Goal: Information Seeking & Learning: Learn about a topic

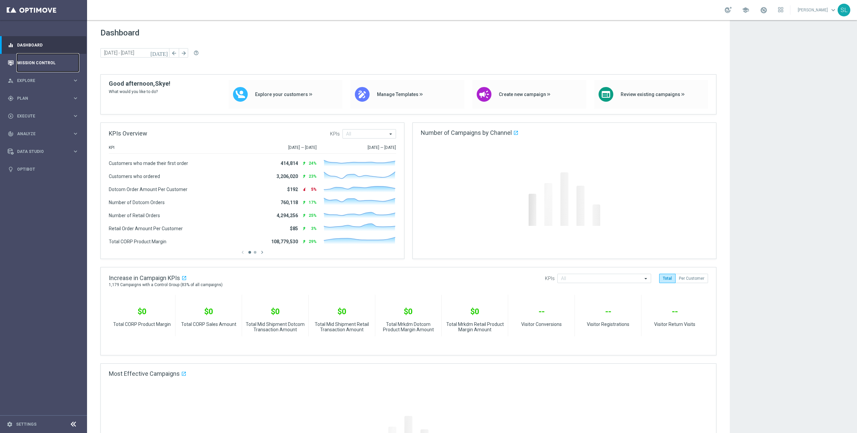
click at [25, 61] on link "Mission Control" at bounding box center [48, 63] width 62 height 18
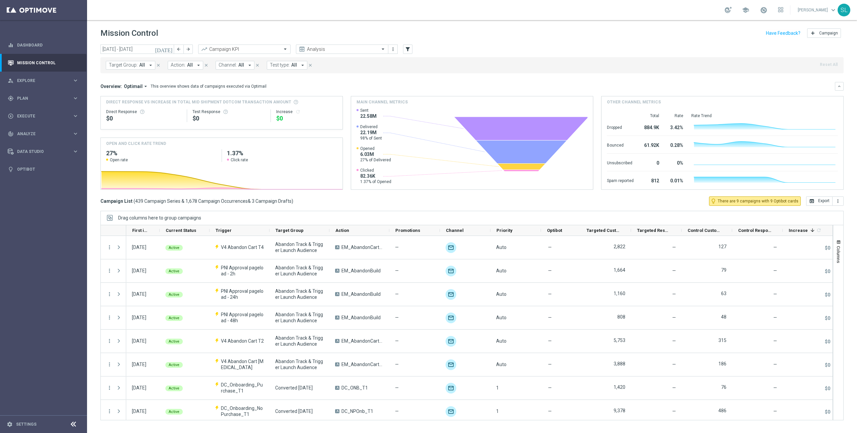
click at [125, 66] on span "Target Group:" at bounding box center [123, 65] width 29 height 6
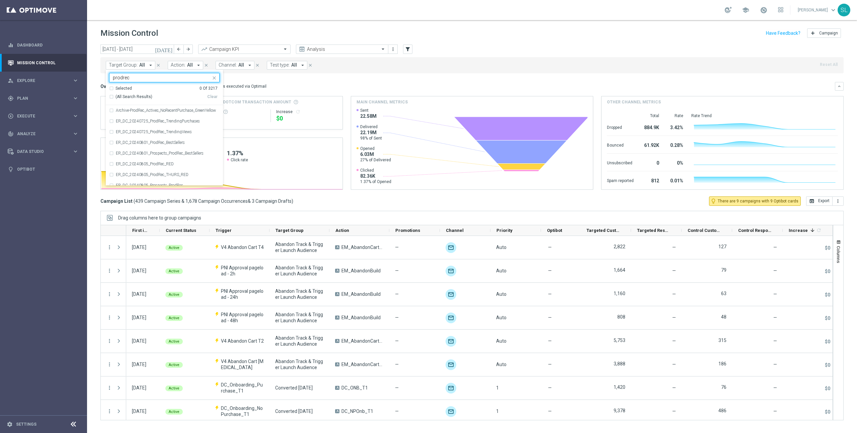
click at [132, 98] on span "(All Search Results)" at bounding box center [134, 97] width 37 height 6
type input "prodrec"
click at [529, 62] on div "Target Group: All arrow_drop_down Selected 34 of 3217 prodrec Selected 34 Of 32…" at bounding box center [471, 65] width 743 height 16
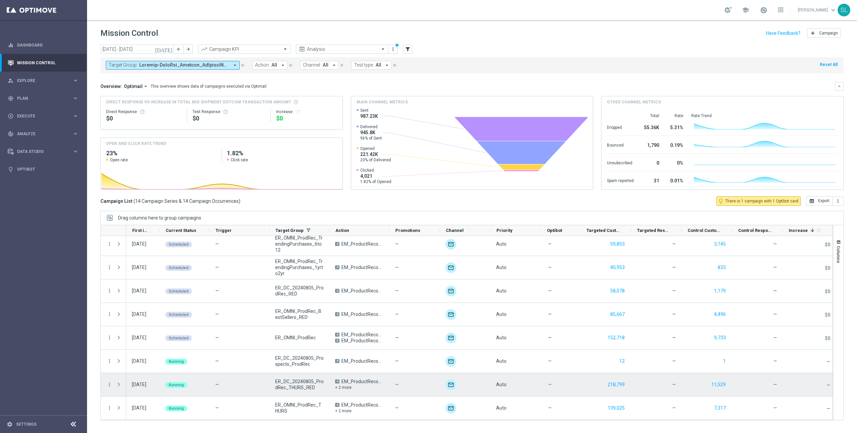
scroll to position [0, 1]
click at [111, 385] on icon "more_vert" at bounding box center [109, 385] width 6 height 6
click at [137, 306] on span "Campaign Details" at bounding box center [140, 305] width 34 height 5
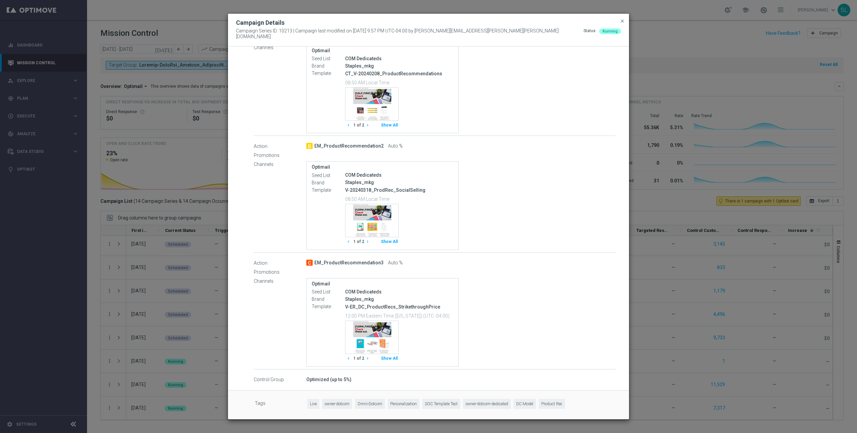
scroll to position [0, 0]
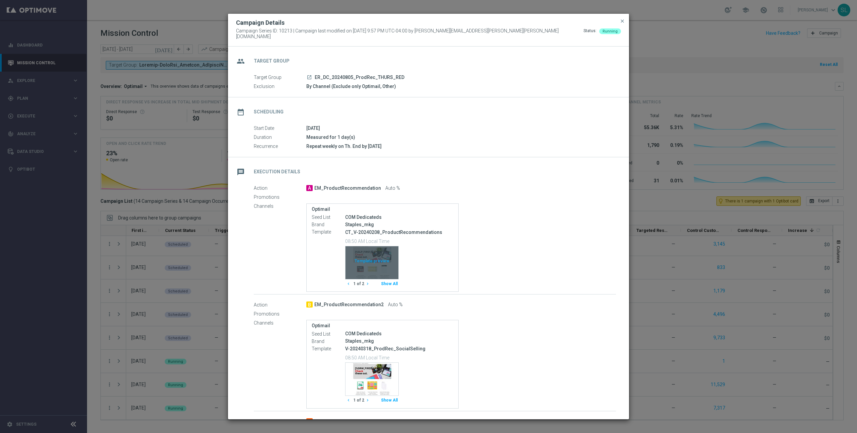
click at [366, 261] on div "Template preview" at bounding box center [371, 262] width 53 height 33
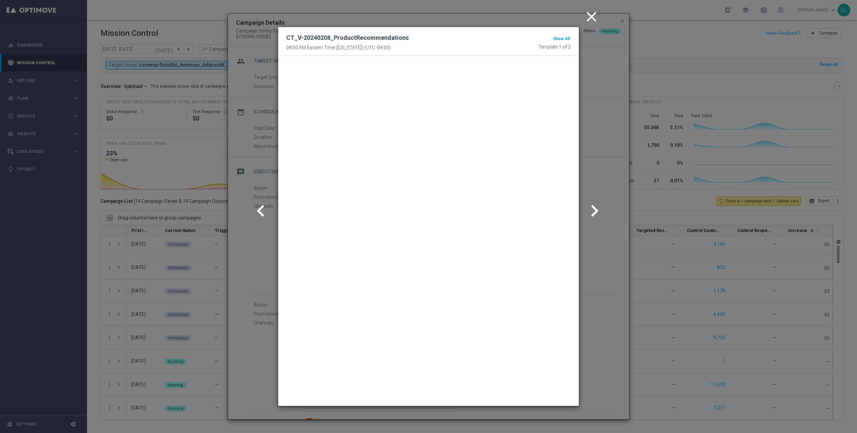
click at [255, 196] on modal-container "close CT_V-20240208_ProductRecommendations 08:50 AM Eastern Time (New York) (UT…" at bounding box center [428, 216] width 857 height 433
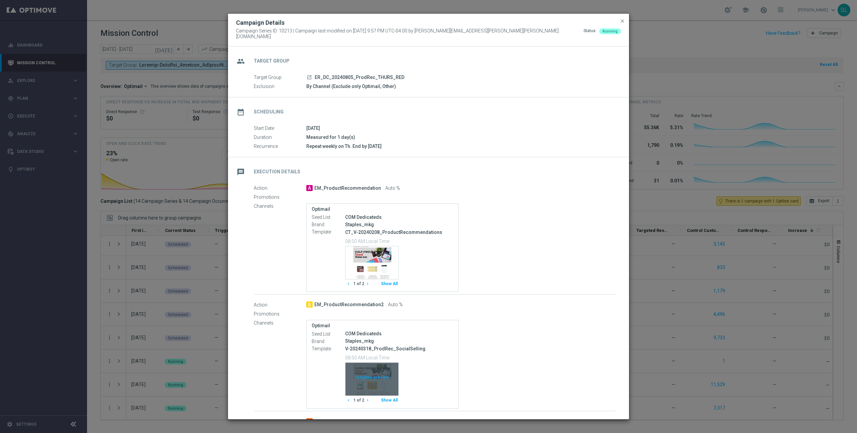
click at [377, 367] on div "Template preview" at bounding box center [371, 379] width 53 height 33
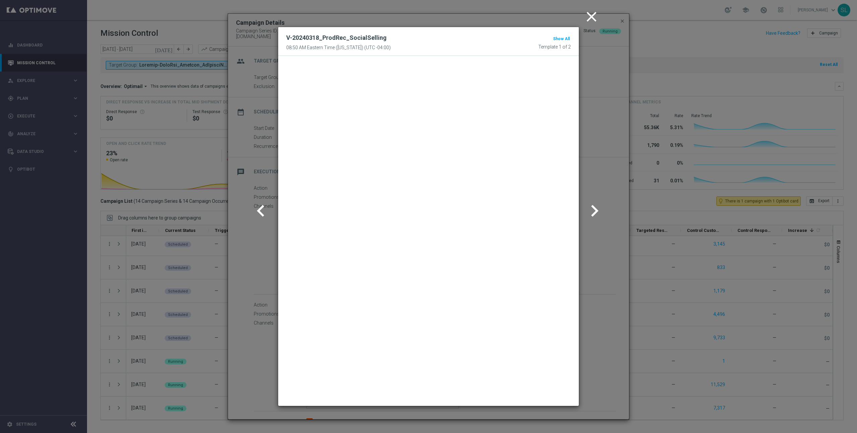
click at [245, 209] on modal-container "close V-20240318_ProdRec_SocialSelling 08:50 AM Eastern Time (New York) (UTC -0…" at bounding box center [428, 216] width 857 height 433
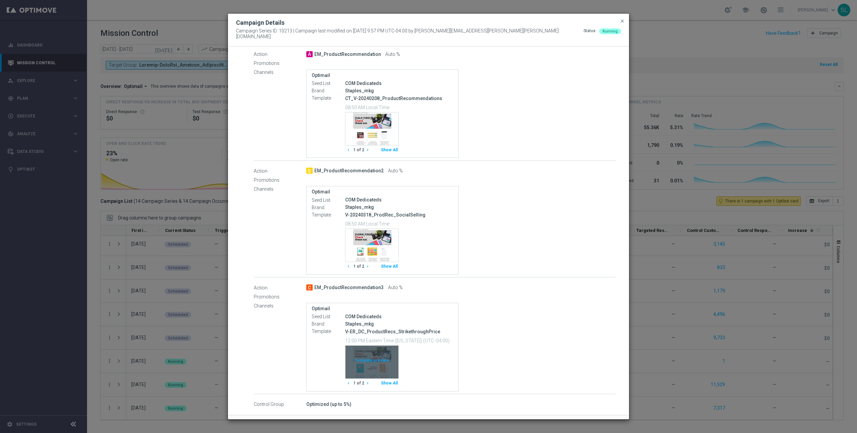
scroll to position [137, 0]
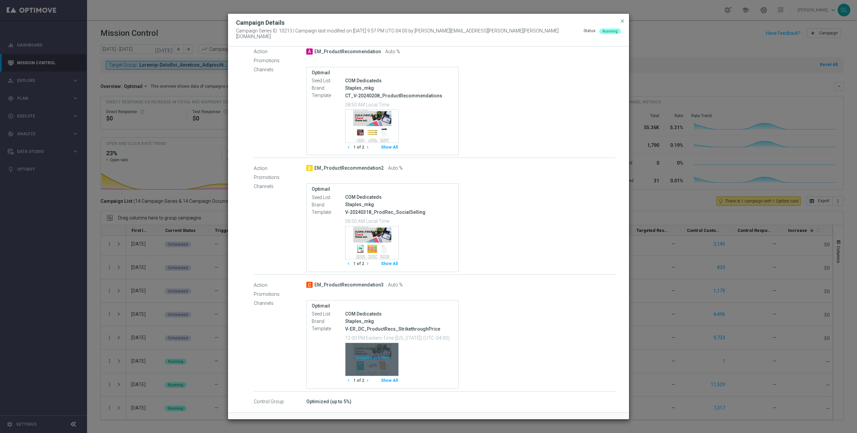
click at [370, 359] on div "Template preview" at bounding box center [371, 359] width 53 height 33
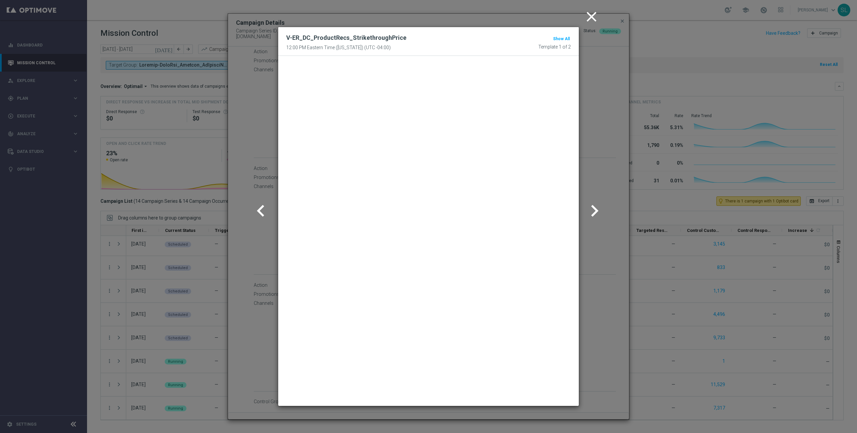
click at [256, 237] on modal-container "close V-ER_DC_ProductRecs_StrikethroughPrice 12:00 PM Eastern Time (New York) (…" at bounding box center [428, 216] width 857 height 433
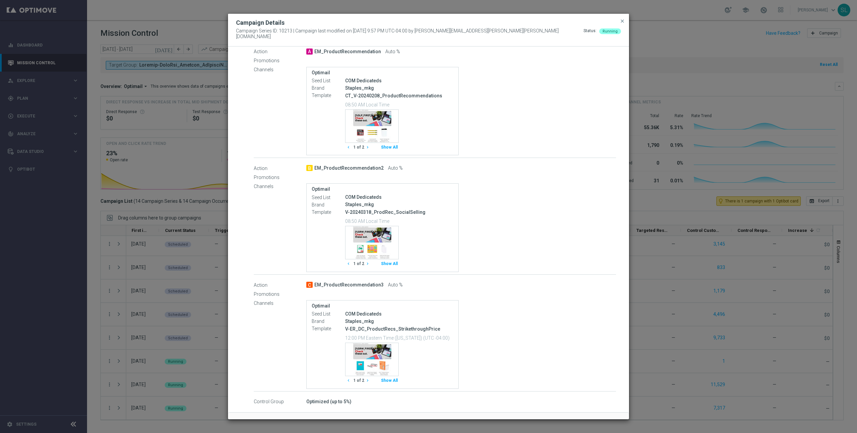
click at [184, 287] on modal-container "Campaign Details Campaign Series ID: 10213 | Campaign last modified on 1 Oct 20…" at bounding box center [428, 216] width 857 height 433
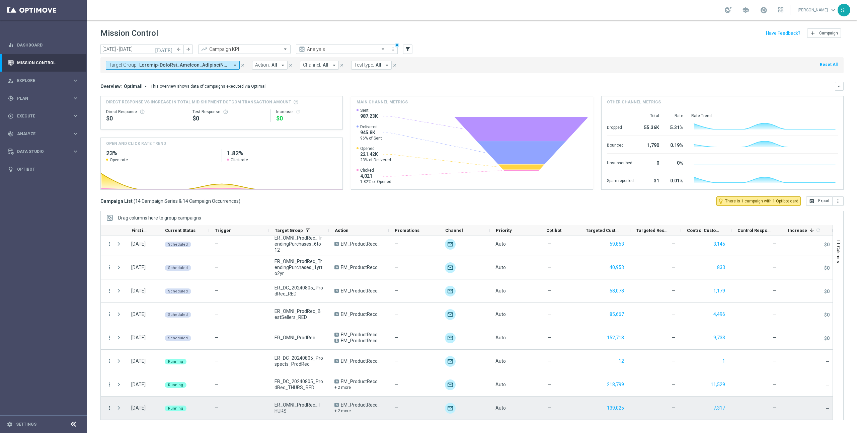
click at [107, 409] on icon "more_vert" at bounding box center [109, 408] width 6 height 6
click at [140, 329] on span "Campaign Details" at bounding box center [140, 329] width 34 height 5
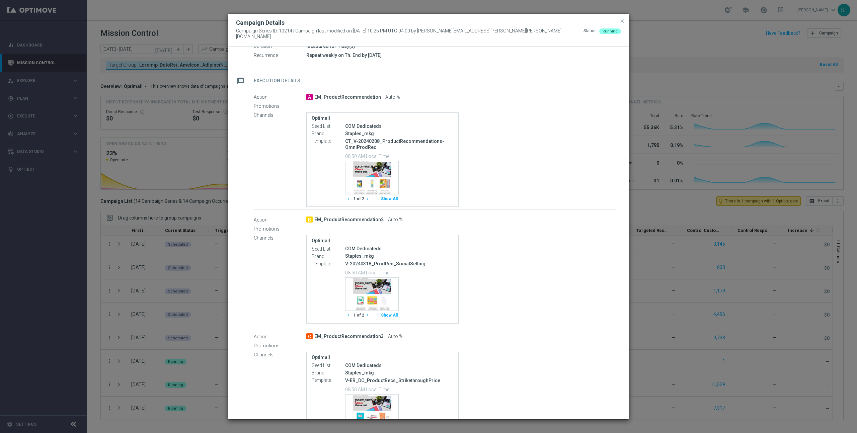
scroll to position [165, 0]
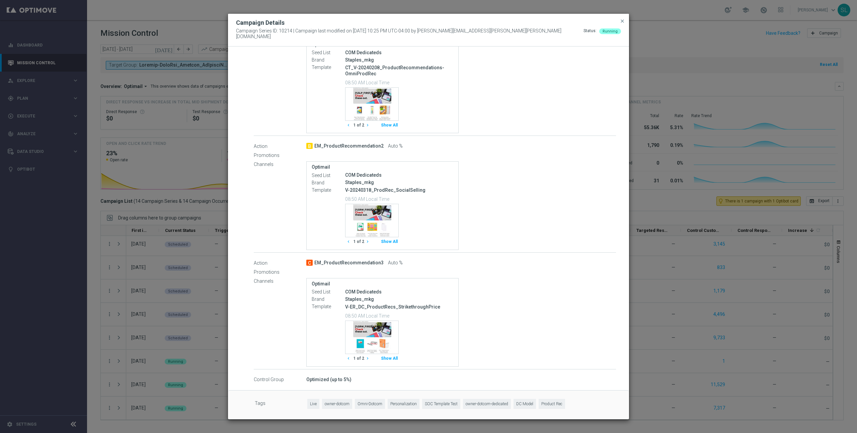
click at [674, 296] on modal-container "Campaign Details Campaign Series ID: 10214 | Campaign last modified on 1 Oct 20…" at bounding box center [428, 216] width 857 height 433
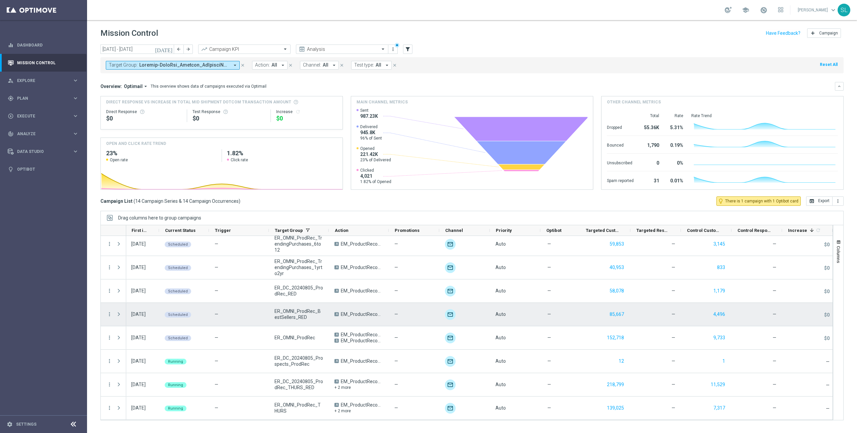
scroll to position [0, 0]
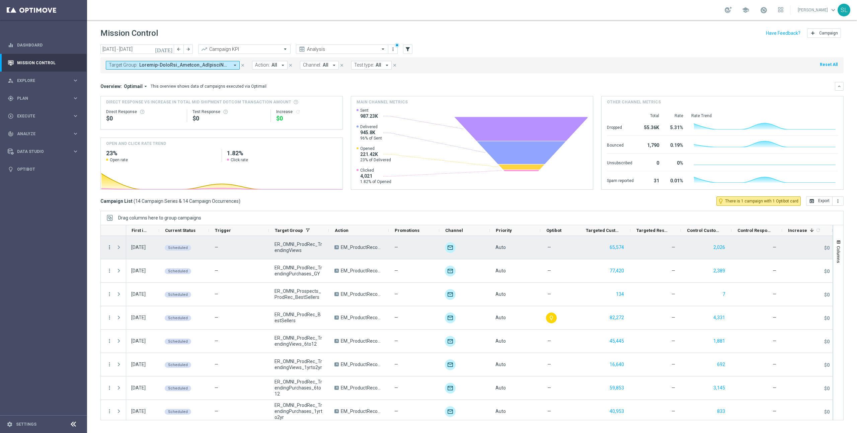
click at [108, 247] on icon "more_vert" at bounding box center [109, 247] width 6 height 6
click at [124, 249] on span "Campaign Details" at bounding box center [140, 251] width 34 height 5
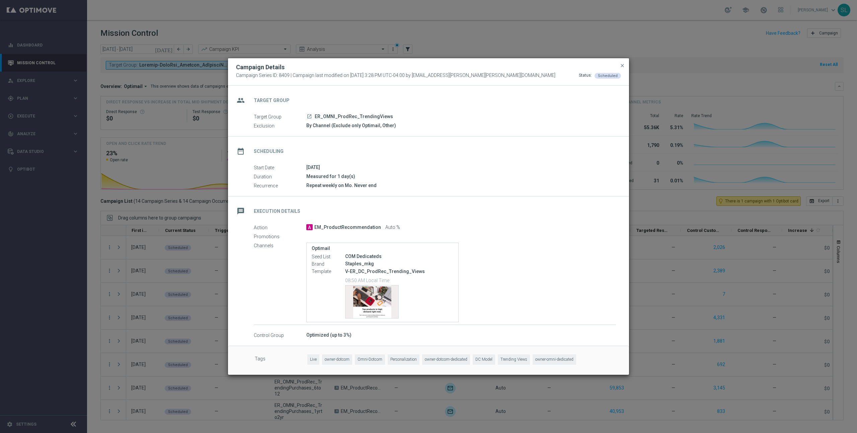
drag, startPoint x: 157, startPoint y: 294, endPoint x: 165, endPoint y: 294, distance: 8.7
click at [157, 294] on modal-container "Campaign Details Campaign Series ID: 8409 | Campaign last modified on 24 Jun 20…" at bounding box center [428, 216] width 857 height 433
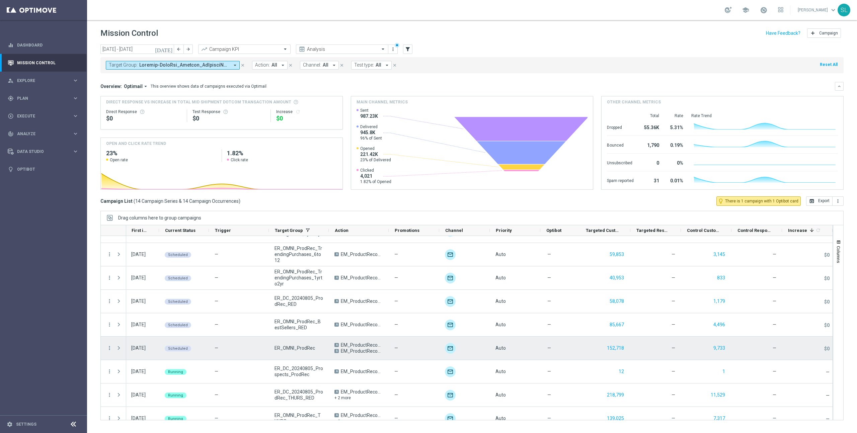
scroll to position [144, 0]
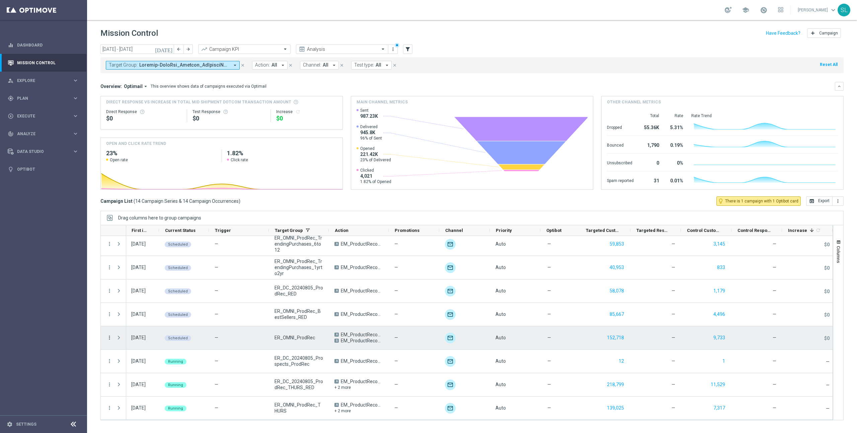
click at [109, 337] on icon "more_vert" at bounding box center [109, 338] width 6 height 6
click at [150, 339] on div "list Campaign Details" at bounding box center [149, 341] width 75 height 9
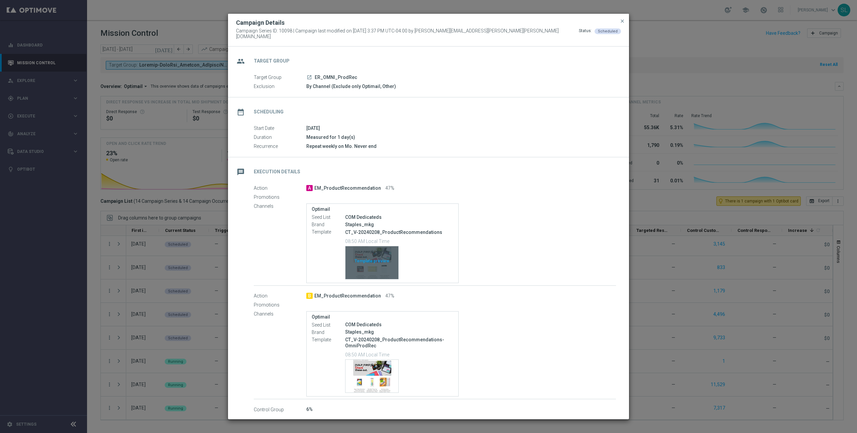
click at [372, 260] on div "Template preview" at bounding box center [371, 262] width 53 height 33
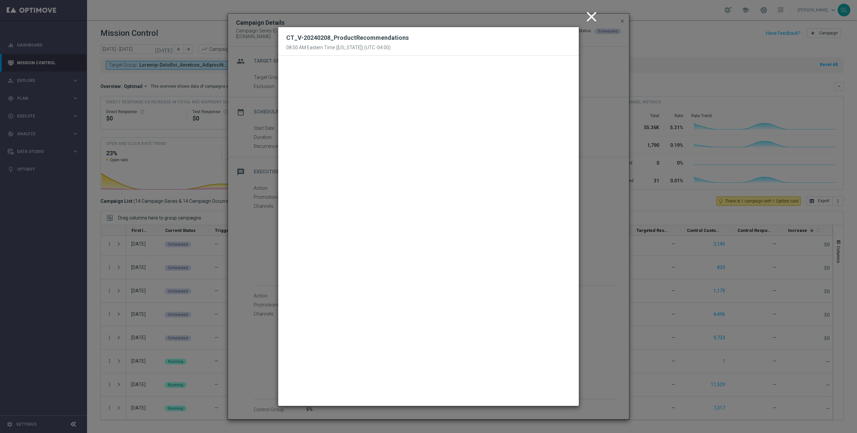
click at [590, 310] on modal-container "close CT_V-20240208_ProductRecommendations 08:50 AM Eastern Time (New York) (UT…" at bounding box center [428, 216] width 857 height 433
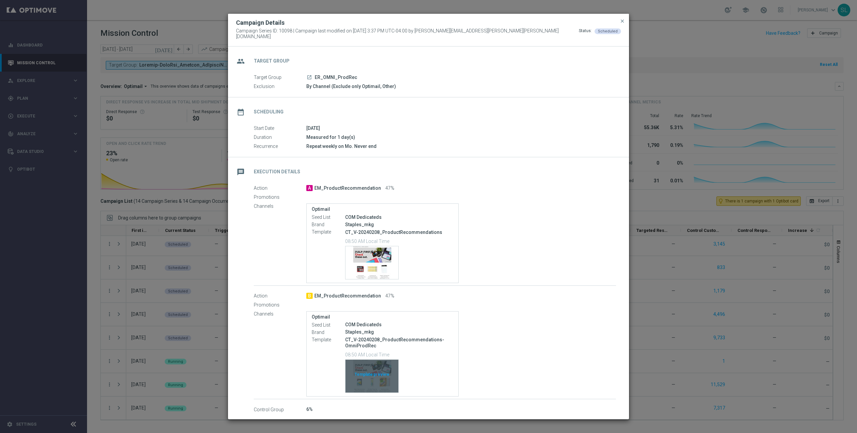
click at [389, 370] on div "Template preview" at bounding box center [371, 376] width 53 height 33
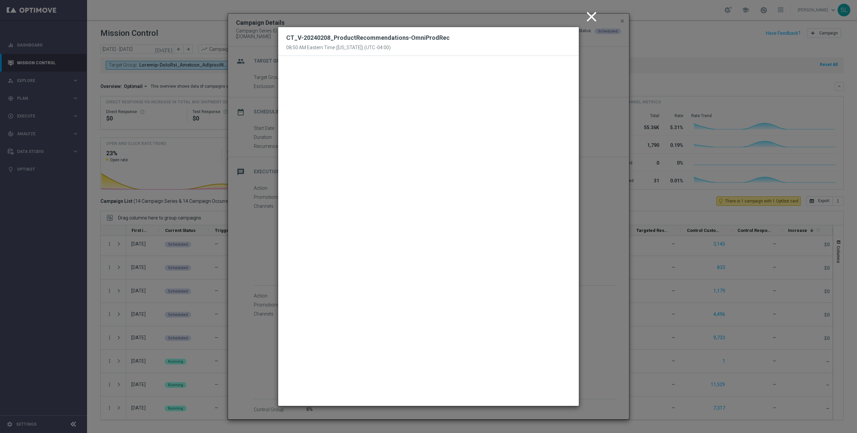
drag, startPoint x: 588, startPoint y: 12, endPoint x: 595, endPoint y: 15, distance: 7.6
click at [588, 12] on icon "close" at bounding box center [591, 16] width 17 height 17
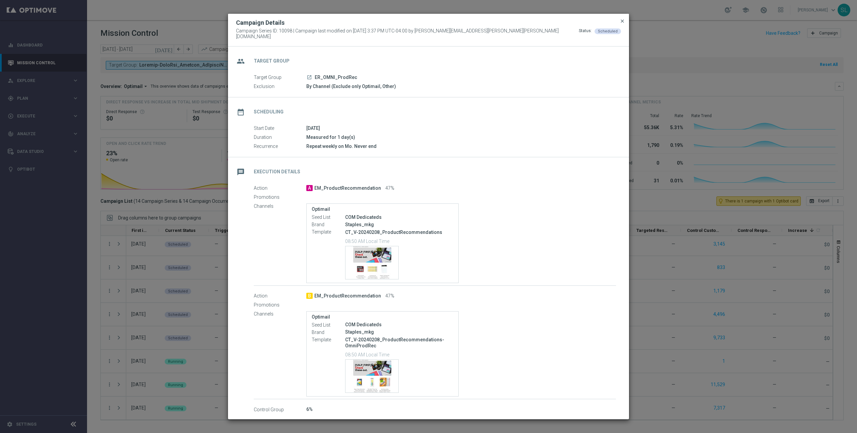
click at [622, 24] on span "close" at bounding box center [622, 20] width 5 height 5
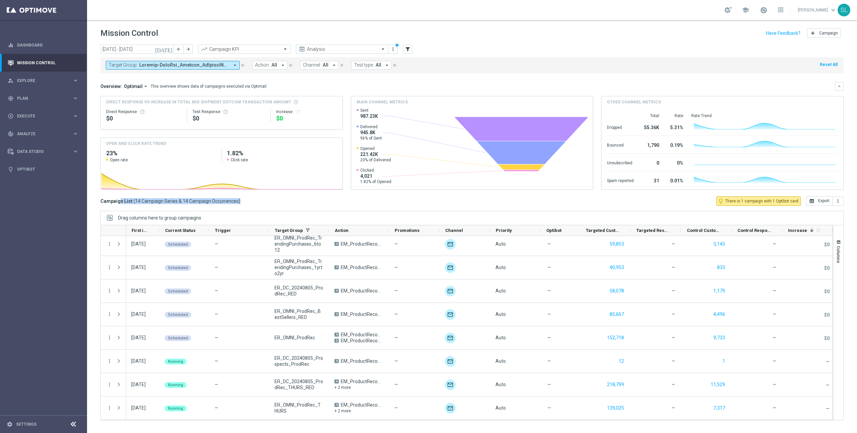
drag, startPoint x: 245, startPoint y: 202, endPoint x: 115, endPoint y: 199, distance: 129.9
click at [98, 201] on div "today 29 Sep 2025 - 05 Oct 2025 arrow_back arrow_forward Campaign KPI trending_…" at bounding box center [472, 236] width 770 height 383
click at [273, 197] on div "Campaign List ( 14 Campaign Series & 14 Campaign Occurrences ) lightbulb_outlin…" at bounding box center [471, 201] width 743 height 9
drag, startPoint x: 99, startPoint y: 32, endPoint x: 165, endPoint y: 35, distance: 66.0
click at [164, 35] on div "Mission Control add Campaign" at bounding box center [472, 33] width 770 height 13
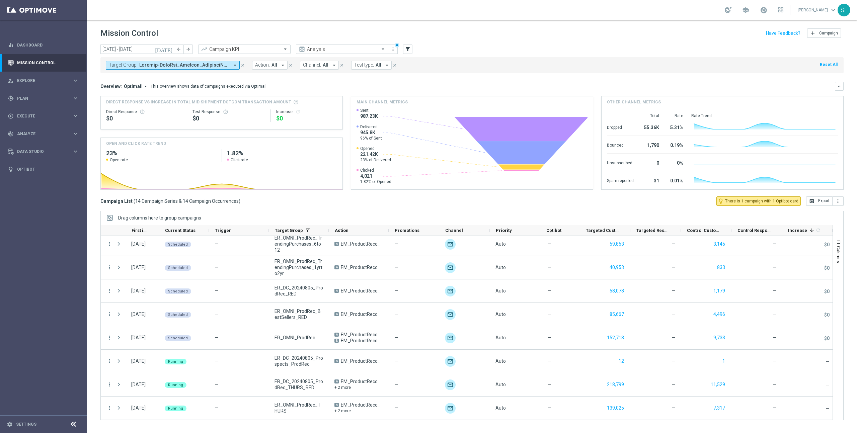
click at [165, 35] on div "Mission Control add Campaign" at bounding box center [471, 33] width 743 height 13
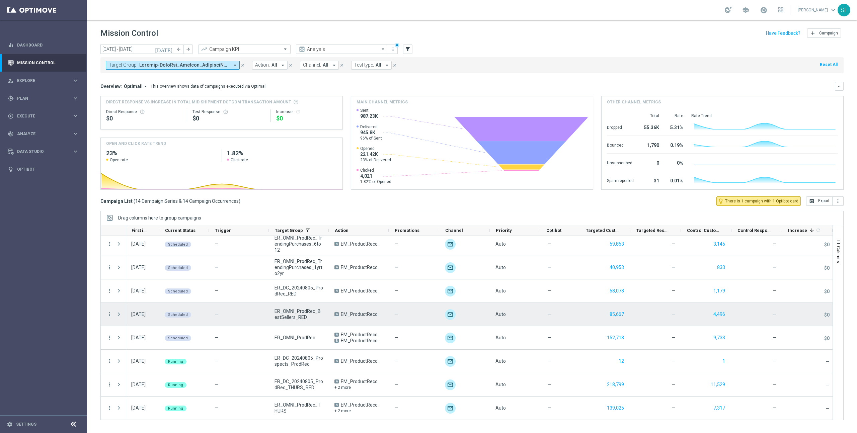
drag, startPoint x: 363, startPoint y: 312, endPoint x: 305, endPoint y: 270, distance: 71.7
click at [362, 311] on span "EM_ProductRecommendation" at bounding box center [362, 314] width 42 height 6
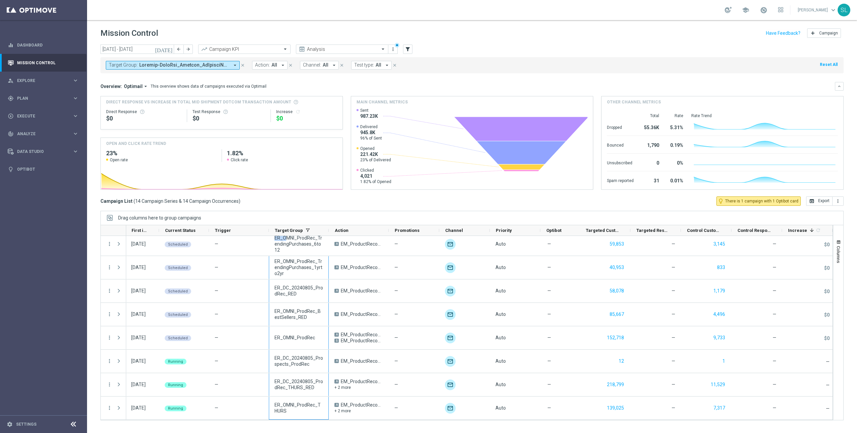
drag, startPoint x: 287, startPoint y: 241, endPoint x: 348, endPoint y: 374, distance: 146.2
click at [323, 424] on ag-grid-angular "Drag columns here to group campaigns Drag here to set column labels" at bounding box center [471, 319] width 743 height 216
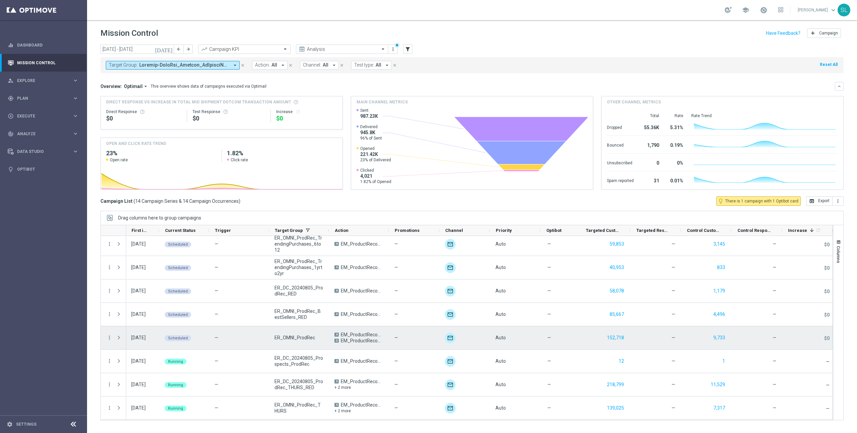
click at [357, 345] on div "A EM_ProductRecommendation B EM_ProductRecommendation" at bounding box center [359, 337] width 60 height 23
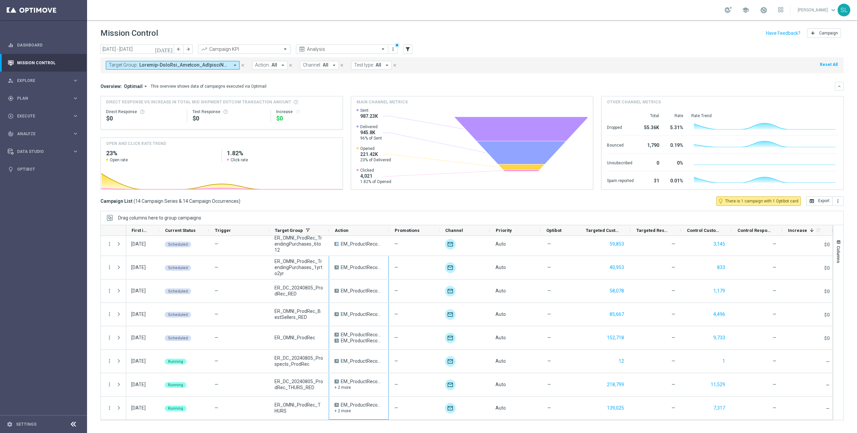
drag, startPoint x: 363, startPoint y: 369, endPoint x: 375, endPoint y: 432, distance: 64.0
click at [375, 433] on div "Mission Control add Campaign today 29 Sep 2025 - 05 Oct 2025 arrow_back arrow_f…" at bounding box center [472, 226] width 770 height 413
click at [34, 99] on span "Plan" at bounding box center [44, 98] width 55 height 4
click at [26, 142] on link "Streams" at bounding box center [43, 142] width 52 height 5
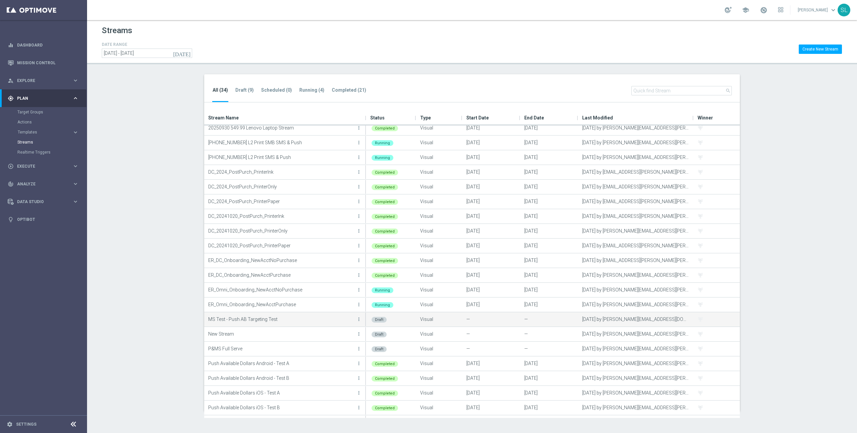
scroll to position [20, 0]
click at [364, 289] on div "ER_Omni_Onboarding_NewAcctNoPurchase more_vert" at bounding box center [285, 289] width 162 height 14
click at [361, 289] on icon "more_vert" at bounding box center [358, 289] width 5 height 5
click at [327, 319] on div "Edit" at bounding box center [332, 318] width 41 height 5
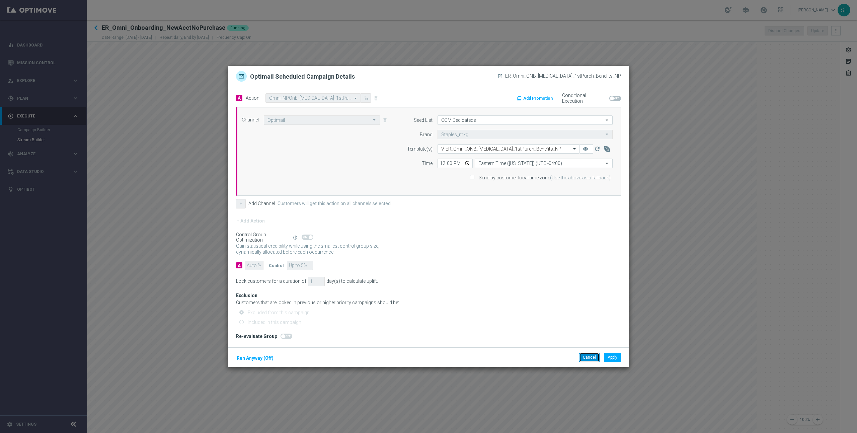
click at [591, 359] on button "Cancel" at bounding box center [589, 357] width 20 height 9
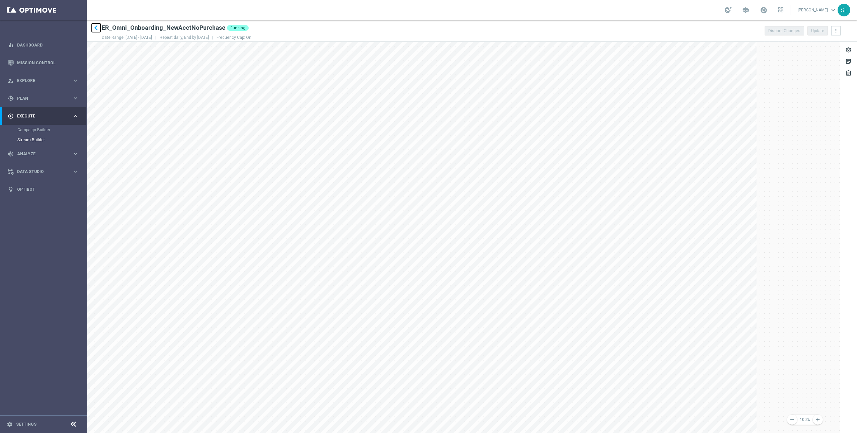
click at [94, 28] on icon "keyboard_arrow_left" at bounding box center [96, 28] width 10 height 10
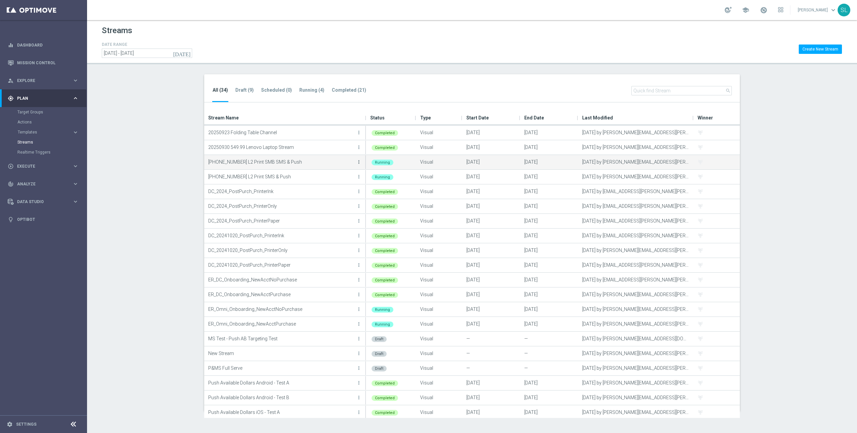
click at [361, 163] on icon "more_vert" at bounding box center [358, 161] width 5 height 5
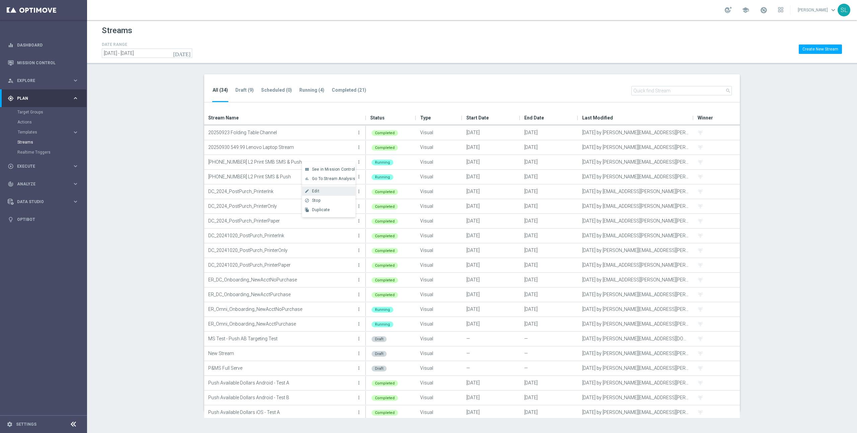
click at [325, 194] on div "create Edit" at bounding box center [329, 190] width 54 height 9
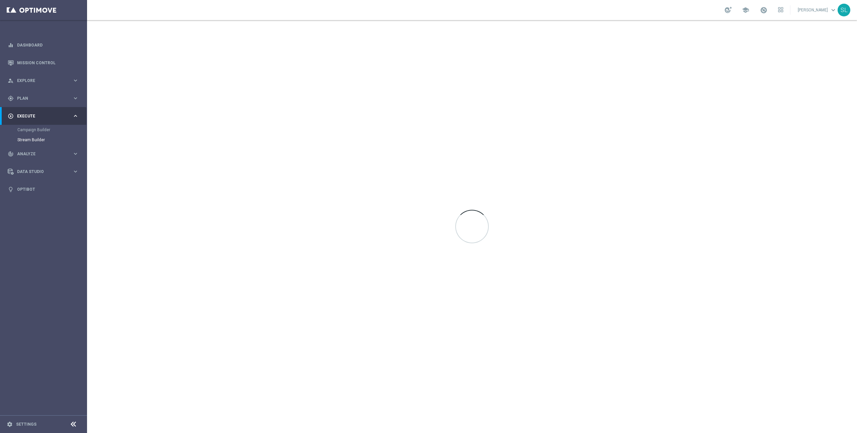
click at [25, 137] on div "Stream Builder" at bounding box center [51, 140] width 69 height 10
click at [24, 140] on link "Stream Builder" at bounding box center [43, 139] width 52 height 5
click at [79, 97] on div "gps_fixed Plan keyboard_arrow_right" at bounding box center [43, 98] width 86 height 18
click at [77, 118] on icon "keyboard_arrow_right" at bounding box center [75, 116] width 6 height 6
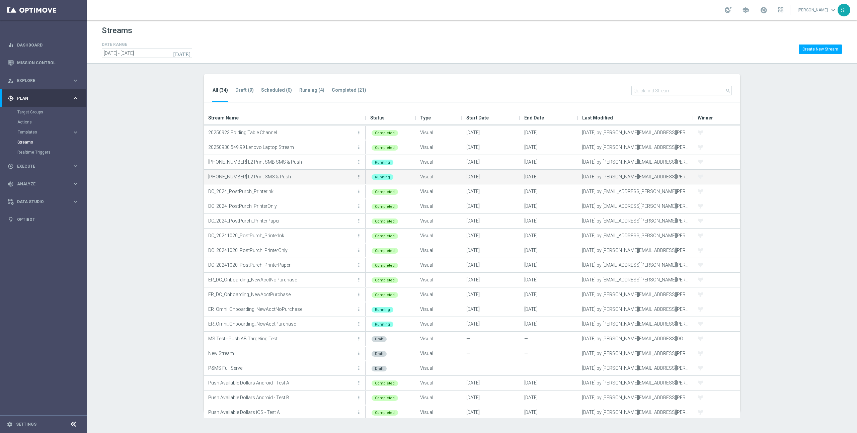
click at [358, 175] on icon "more_vert" at bounding box center [358, 176] width 5 height 5
click at [343, 208] on div "Edit" at bounding box center [332, 206] width 41 height 5
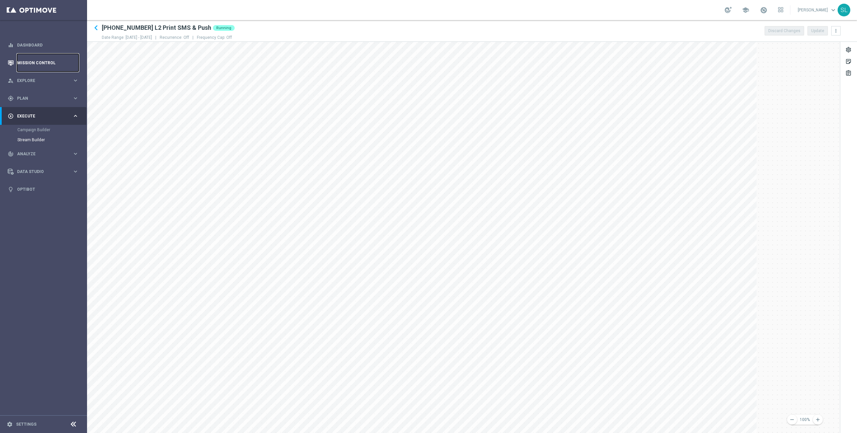
click at [34, 60] on link "Mission Control" at bounding box center [48, 63] width 62 height 18
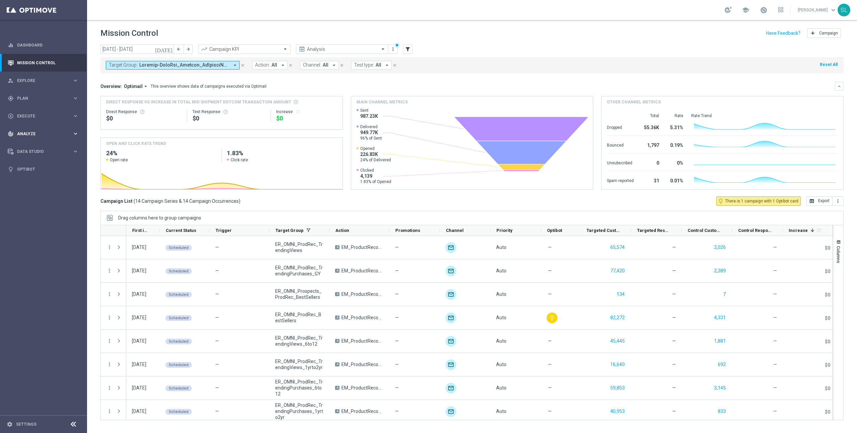
click at [56, 133] on span "Analyze" at bounding box center [44, 134] width 55 height 4
click at [44, 197] on span "BI Studio" at bounding box center [42, 198] width 48 height 4
drag, startPoint x: 52, startPoint y: 228, endPoint x: 82, endPoint y: 226, distance: 30.2
click at [52, 228] on link "New Customers Model" at bounding box center [45, 227] width 49 height 5
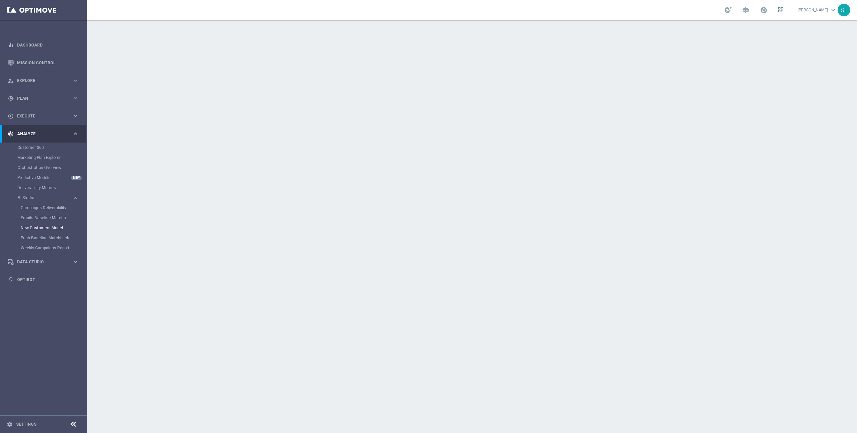
click at [783, 12] on icon at bounding box center [780, 9] width 5 height 5
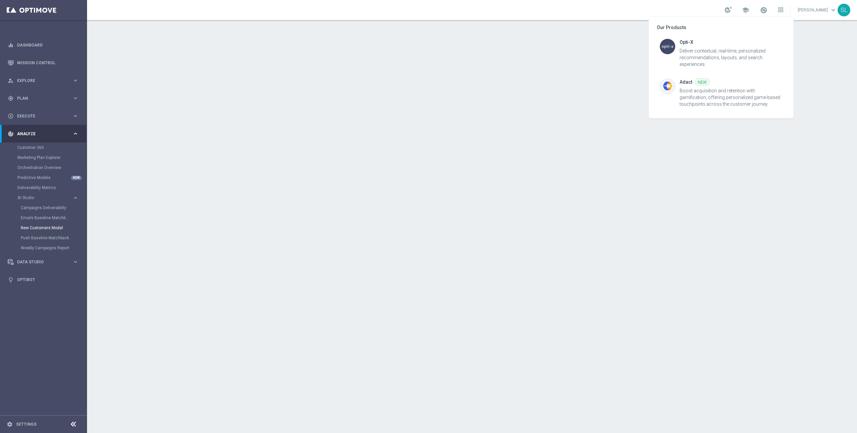
click at [790, 11] on div at bounding box center [428, 216] width 857 height 433
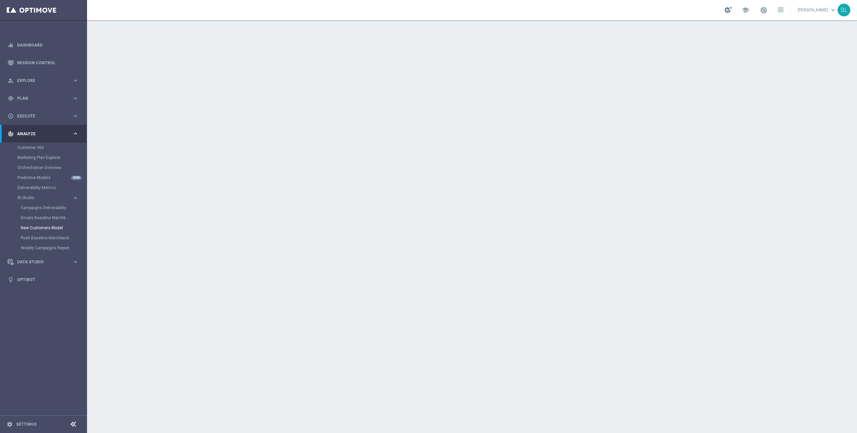
click at [732, 10] on div at bounding box center [728, 10] width 7 height 6
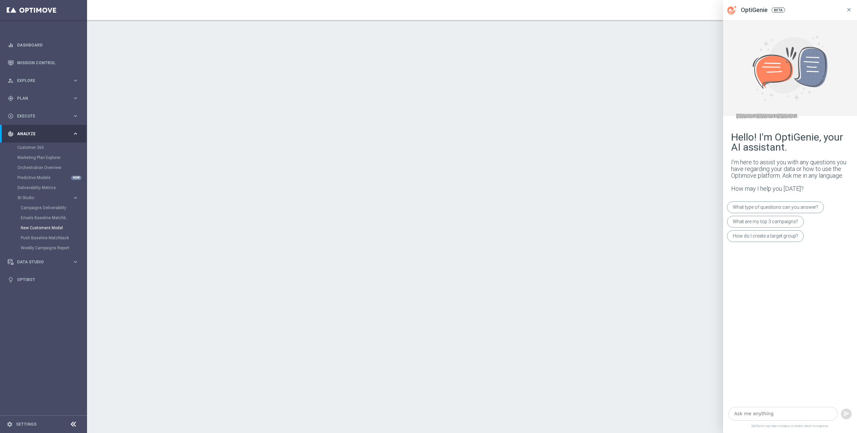
click at [849, 11] on icon at bounding box center [849, 10] width 6 height 6
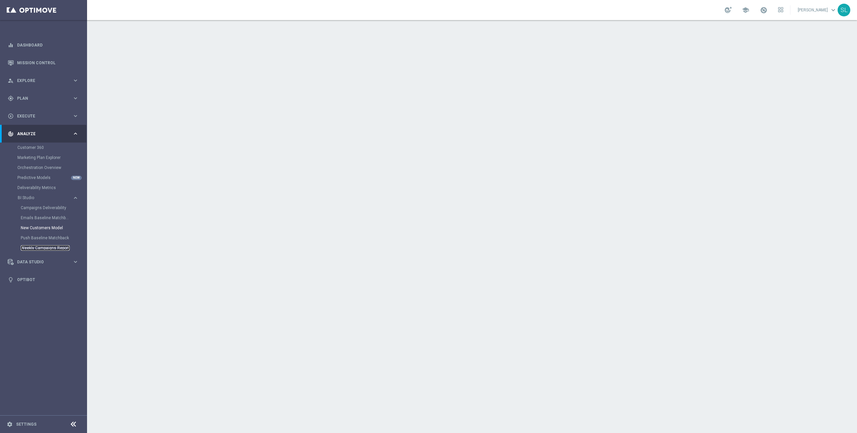
click at [53, 249] on link "Weekly Campaigns Report" at bounding box center [45, 247] width 49 height 5
click at [35, 62] on link "Mission Control" at bounding box center [48, 63] width 62 height 18
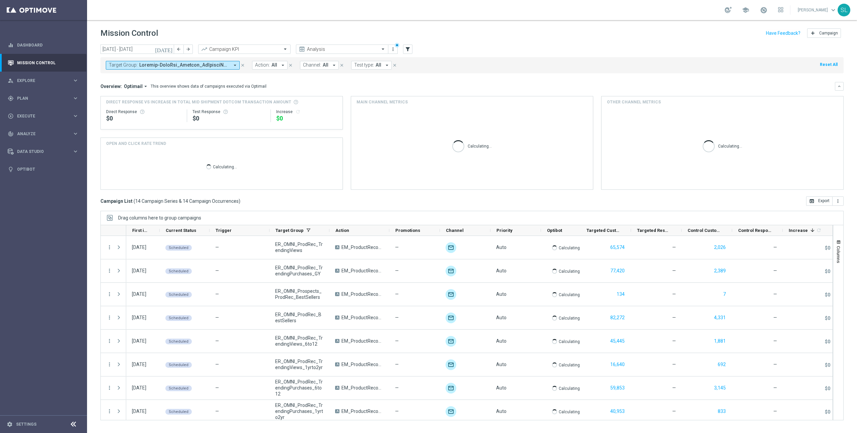
click at [832, 60] on div "Target Group: arrow_drop_down close Action: All arrow_drop_down close Channel: …" at bounding box center [471, 65] width 743 height 16
click at [832, 62] on button "Reset All" at bounding box center [828, 64] width 19 height 7
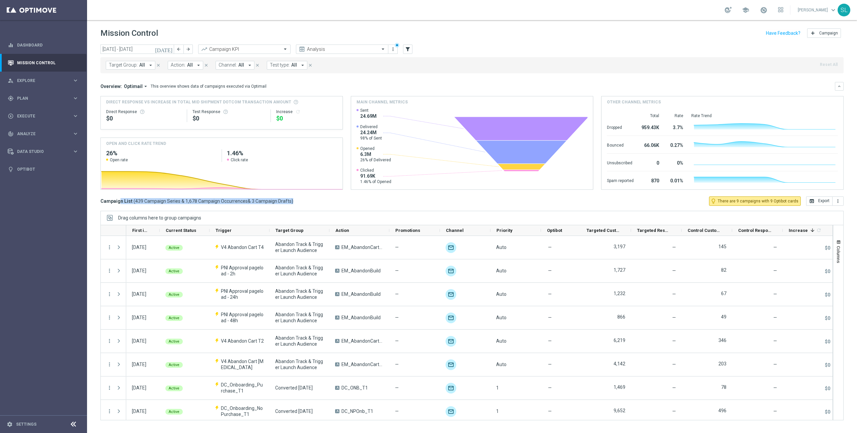
drag, startPoint x: 303, startPoint y: 204, endPoint x: 100, endPoint y: 201, distance: 202.6
click at [99, 201] on div "[DATE] [DATE] - [DATE] arrow_back arrow_forward Campaign KPI trending_up Analys…" at bounding box center [472, 236] width 770 height 383
click at [306, 205] on div "Campaign List ( 439 Campaign Series & 1,678 Campaign Occurrences & 3 Campaign D…" at bounding box center [471, 201] width 743 height 9
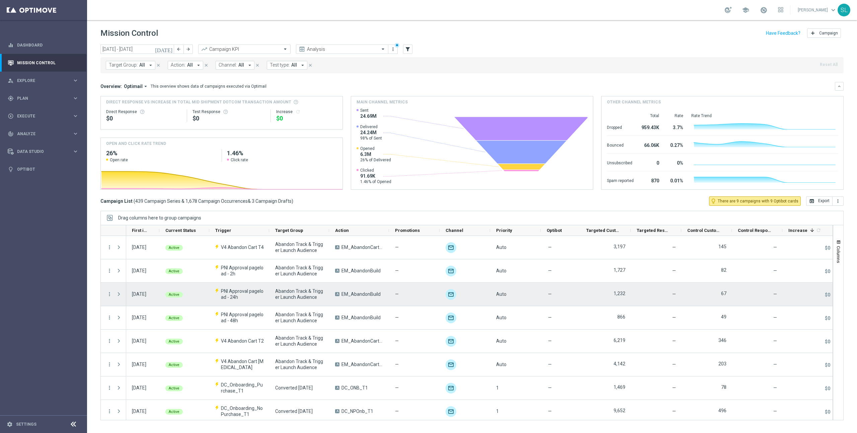
scroll to position [0, 0]
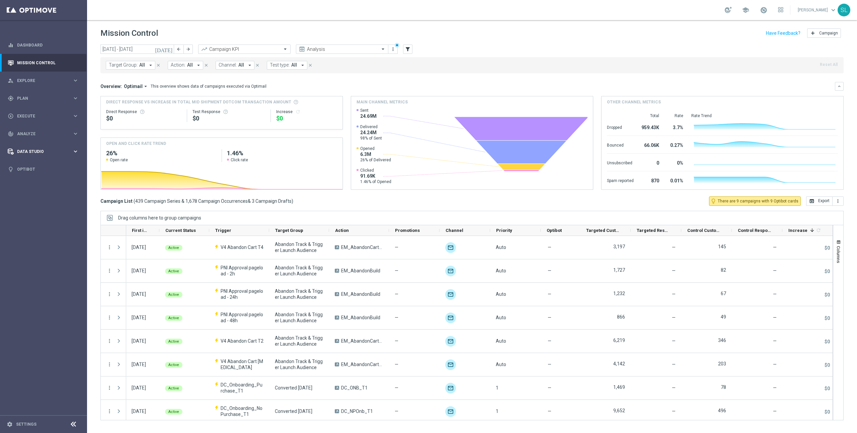
click at [37, 153] on span "Data Studio" at bounding box center [44, 152] width 55 height 4
click at [73, 135] on icon "keyboard_arrow_right" at bounding box center [75, 134] width 6 height 6
click at [46, 177] on link "Predictive Models" at bounding box center [43, 177] width 52 height 5
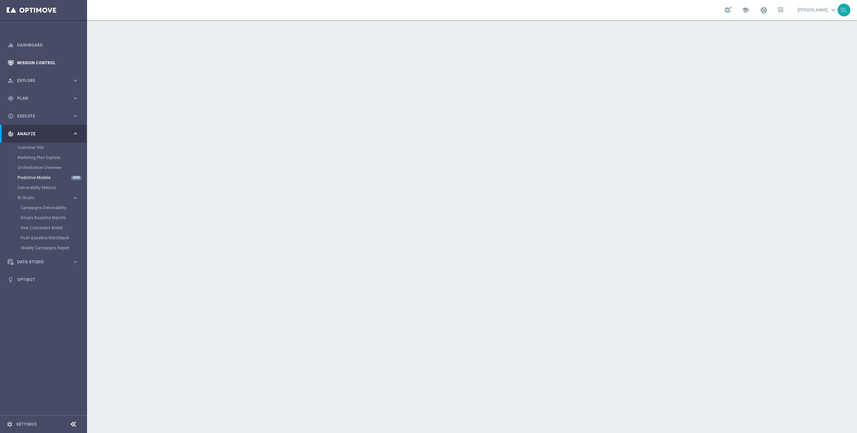
click at [56, 61] on link "Mission Control" at bounding box center [48, 63] width 62 height 18
